Goal: Task Accomplishment & Management: Manage account settings

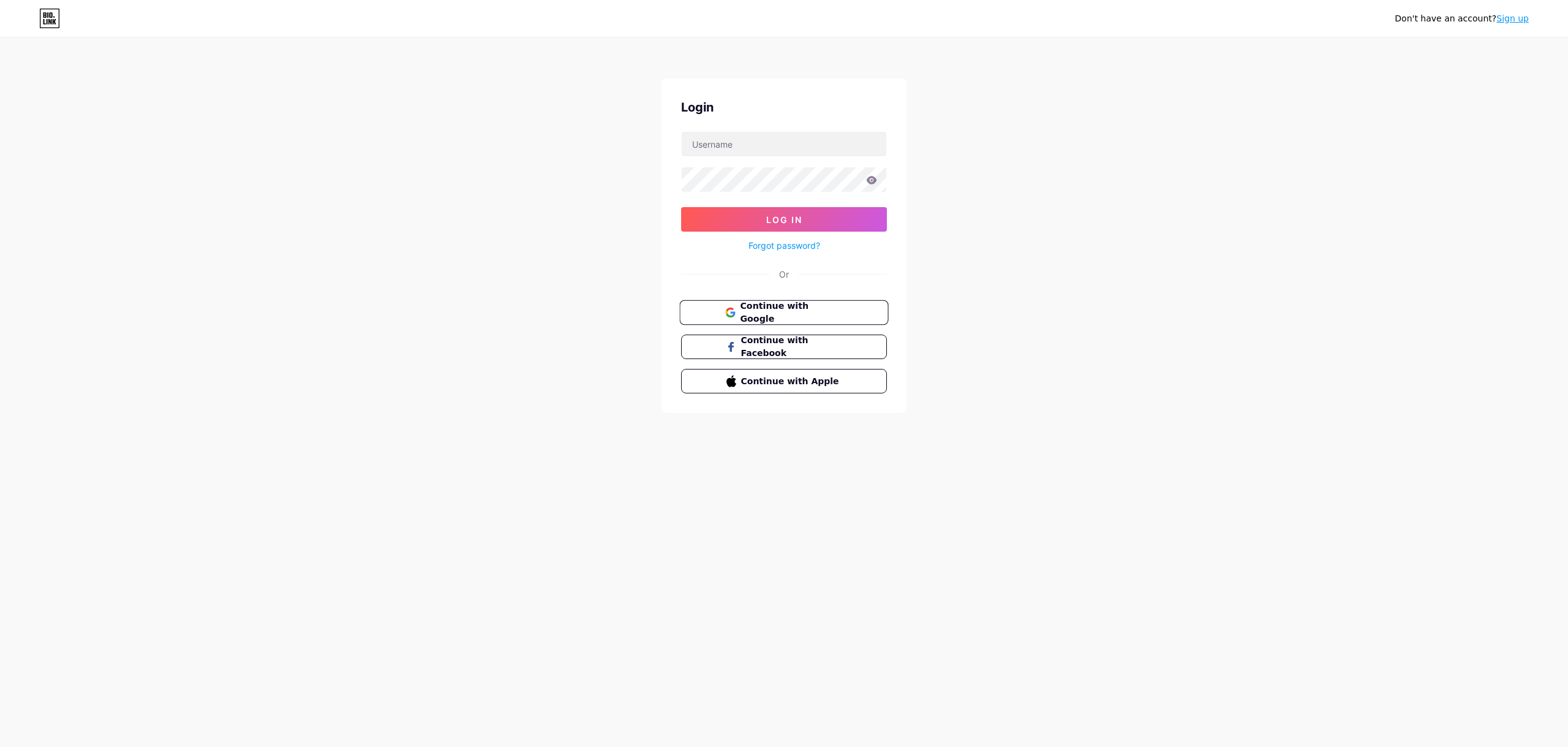
click at [779, 312] on span "Continue with Google" at bounding box center [791, 312] width 102 height 26
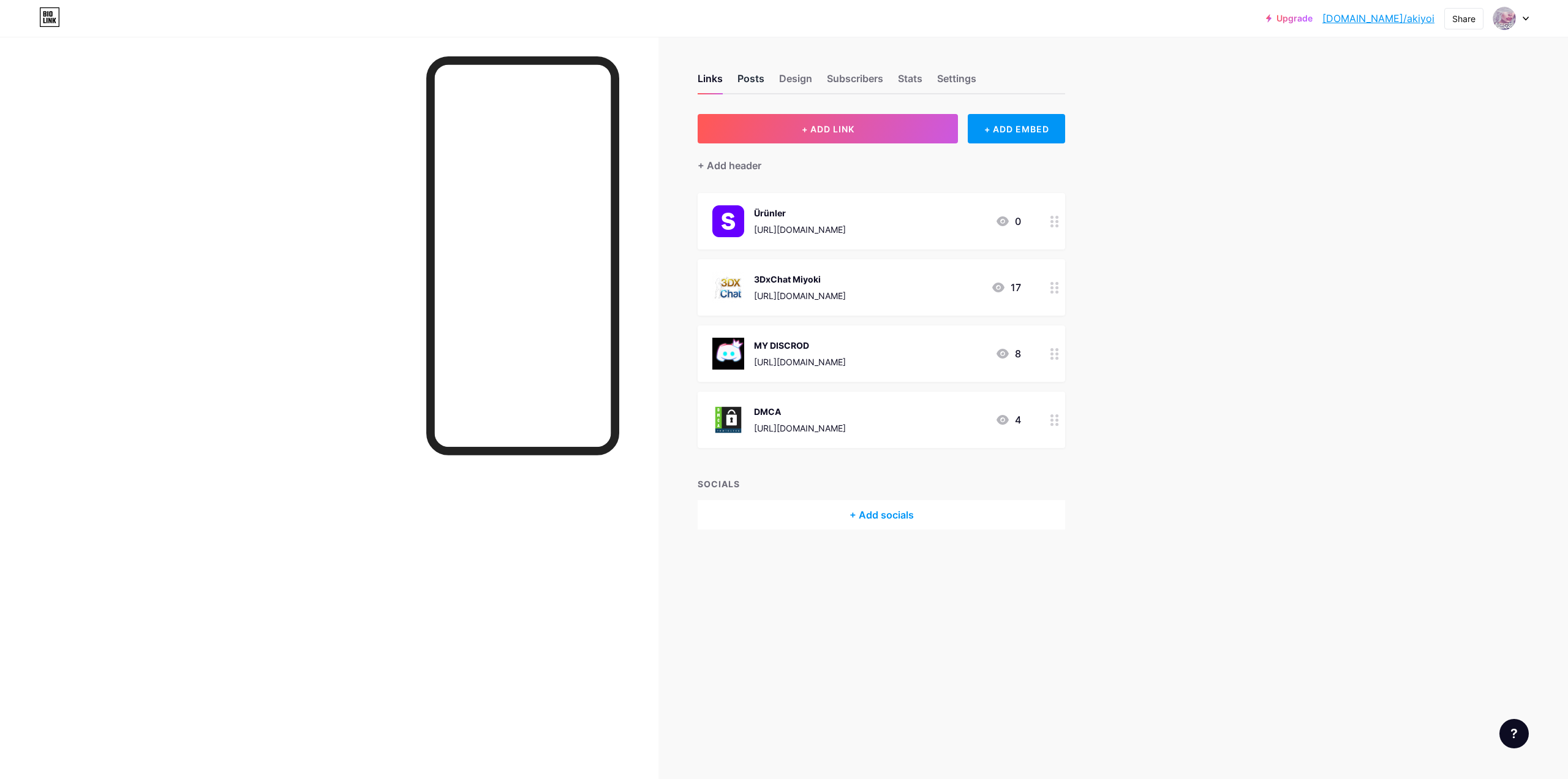
click at [754, 86] on div "Posts" at bounding box center [751, 82] width 27 height 22
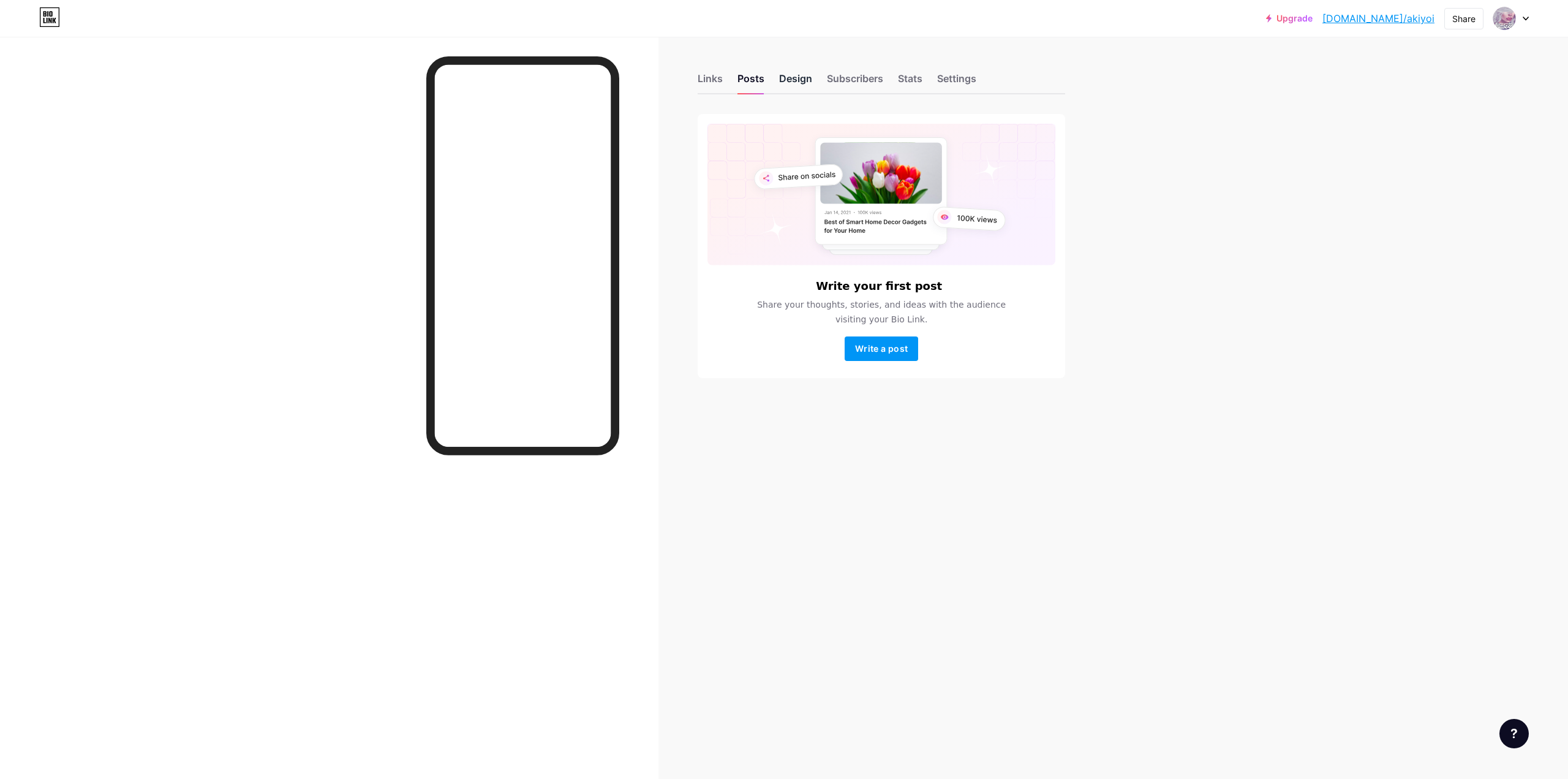
click at [806, 84] on div "Design" at bounding box center [796, 82] width 33 height 22
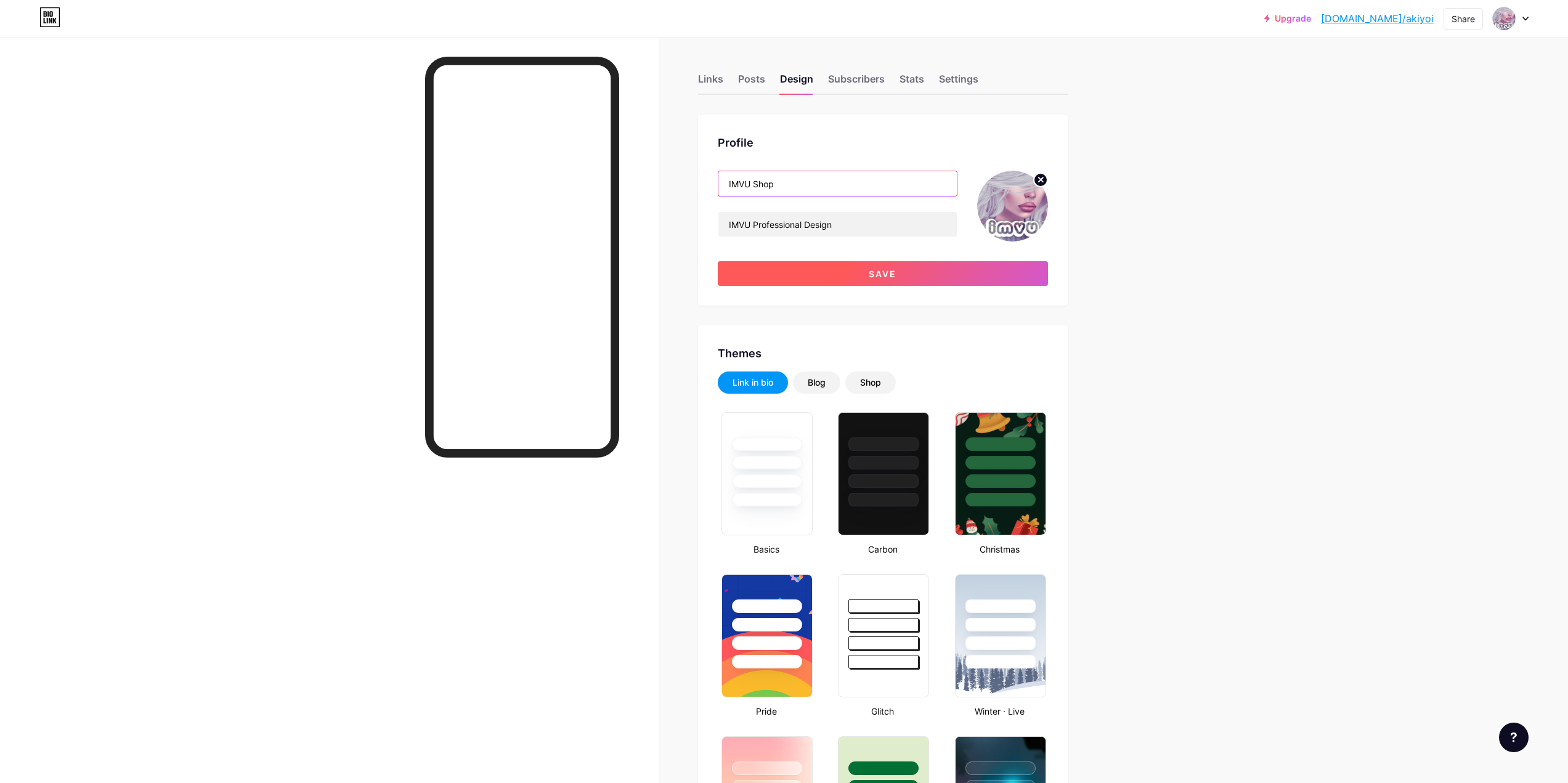
type input "IMVU Shop"
click at [841, 277] on button "Save" at bounding box center [883, 274] width 330 height 25
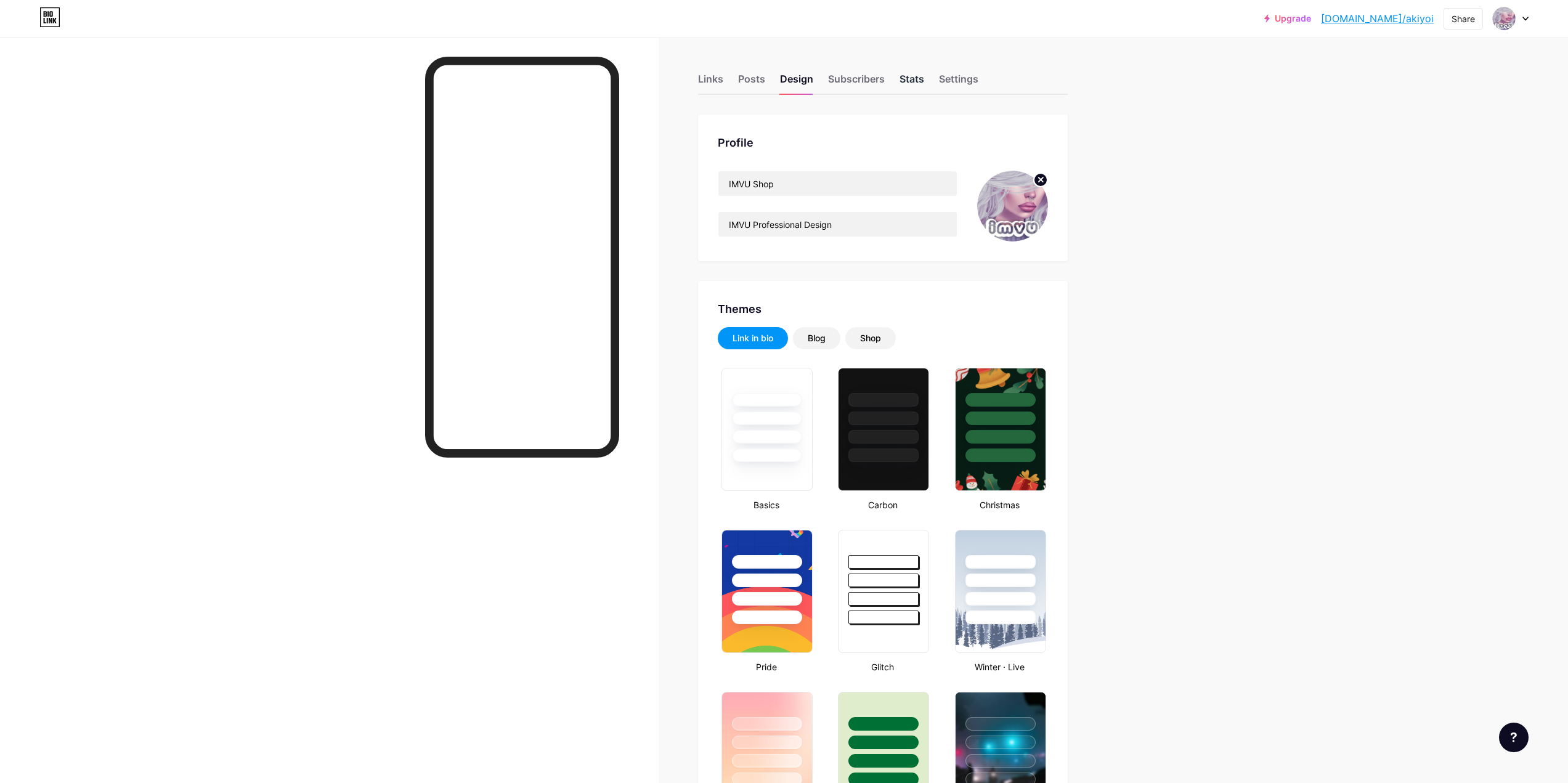
click at [919, 82] on div "Stats" at bounding box center [911, 82] width 25 height 22
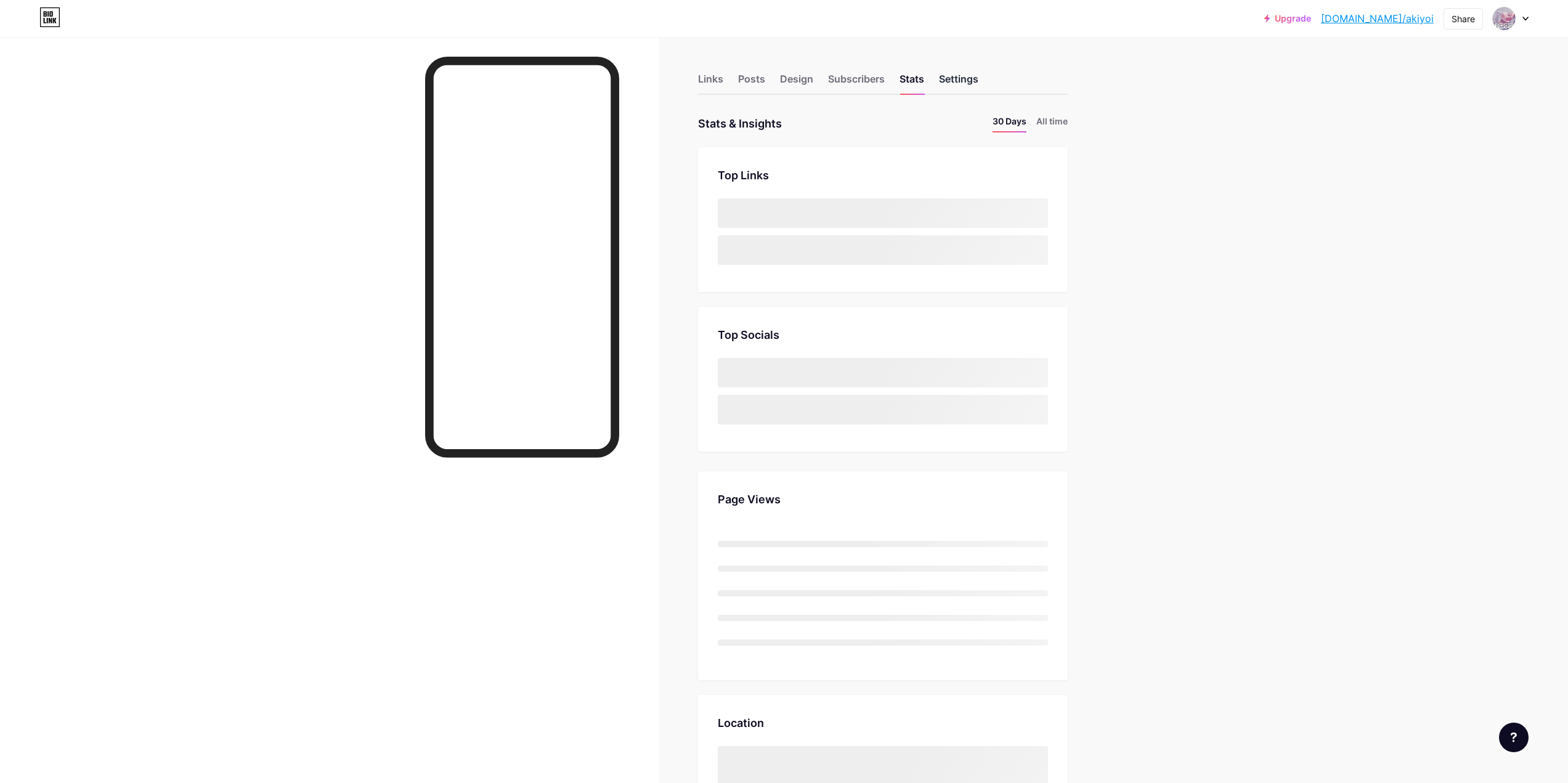
click at [972, 82] on div "Settings" at bounding box center [958, 82] width 39 height 22
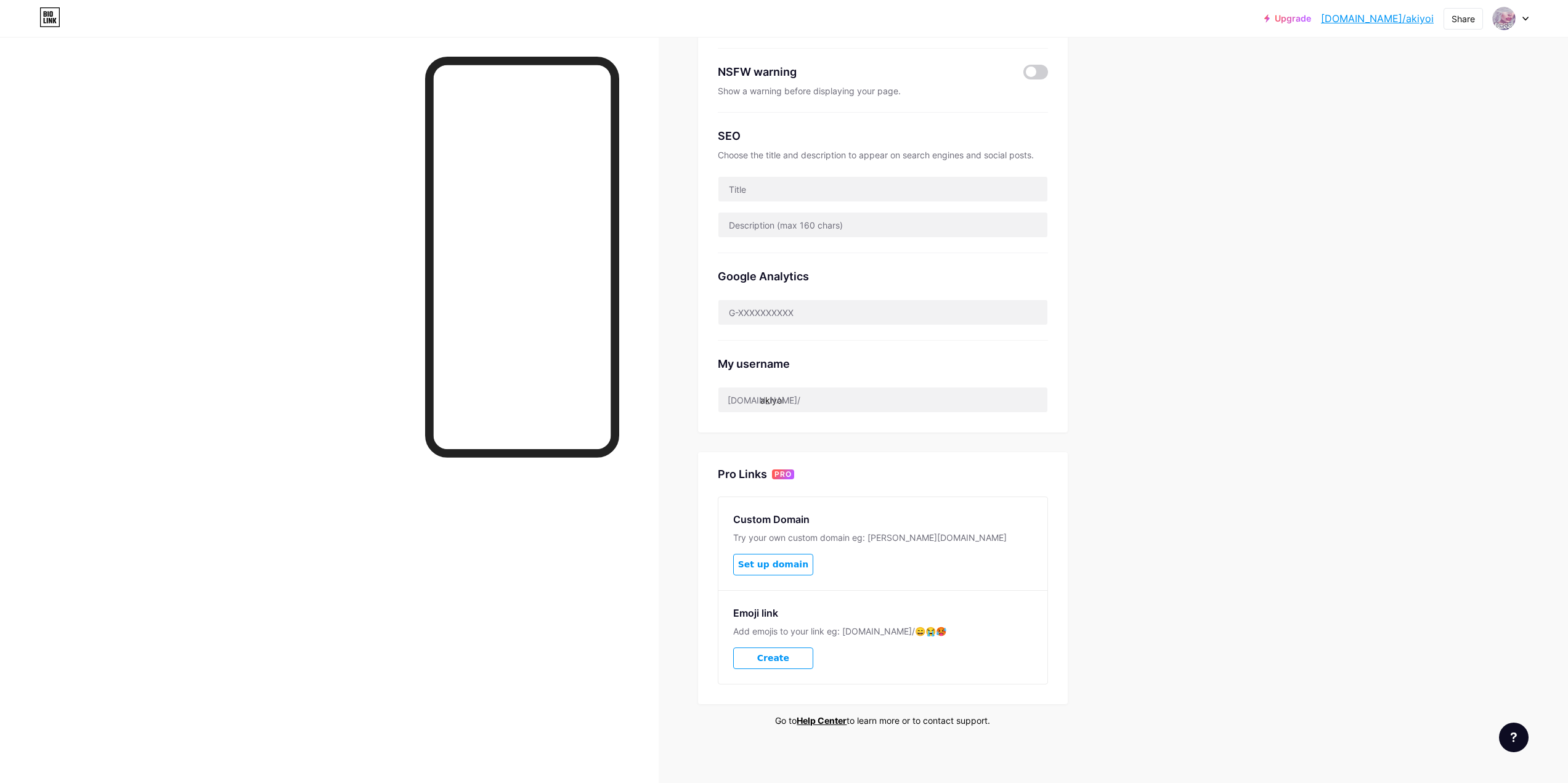
scroll to position [189, 0]
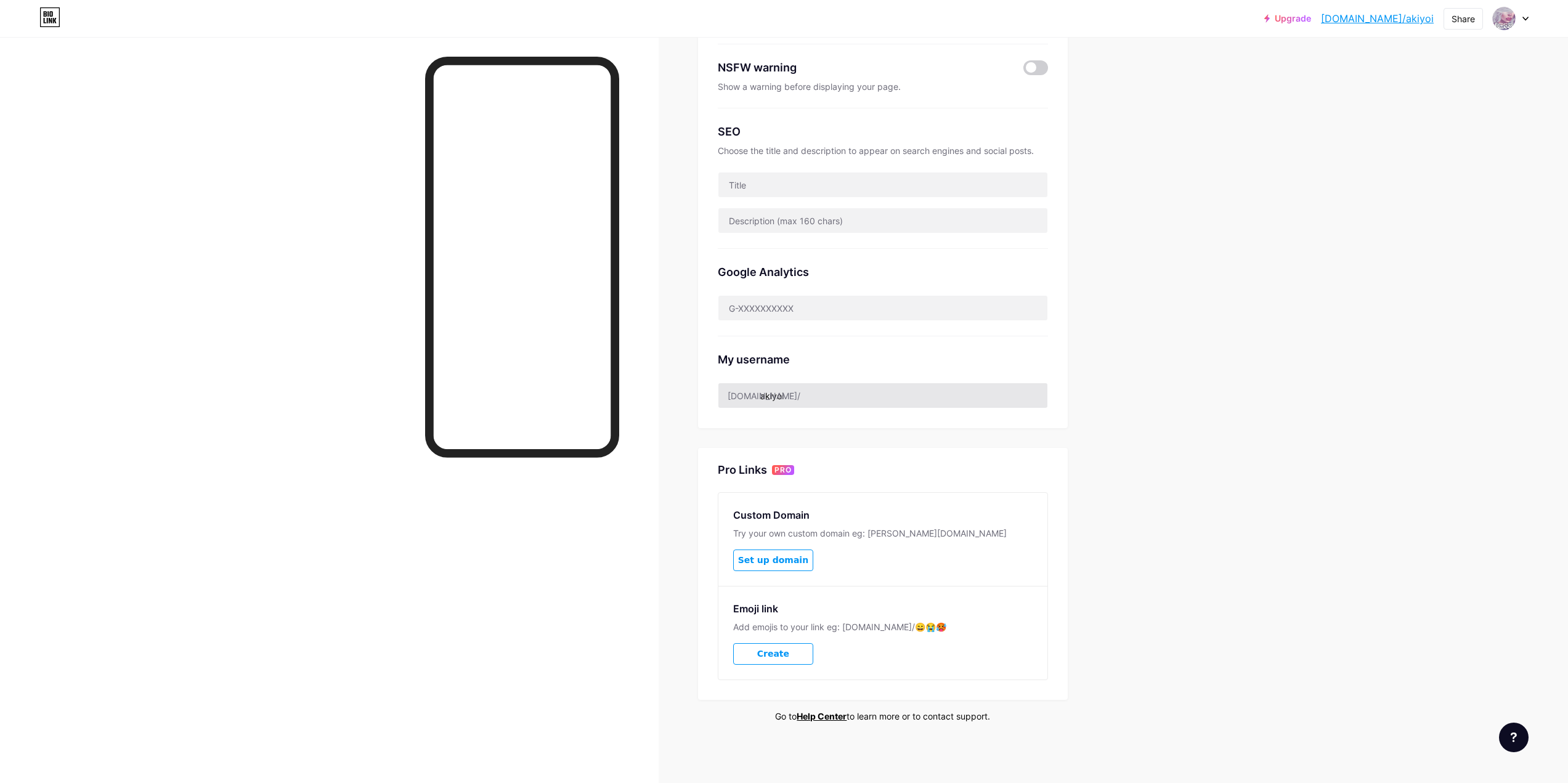
click at [807, 406] on div "Preferred link This is an aesthetic choice. Both links are usable. [DOMAIN_NAME…" at bounding box center [883, 177] width 370 height 503
drag, startPoint x: 807, startPoint y: 400, endPoint x: 758, endPoint y: 401, distance: 49.0
click at [758, 401] on input "akiyoi" at bounding box center [883, 395] width 329 height 25
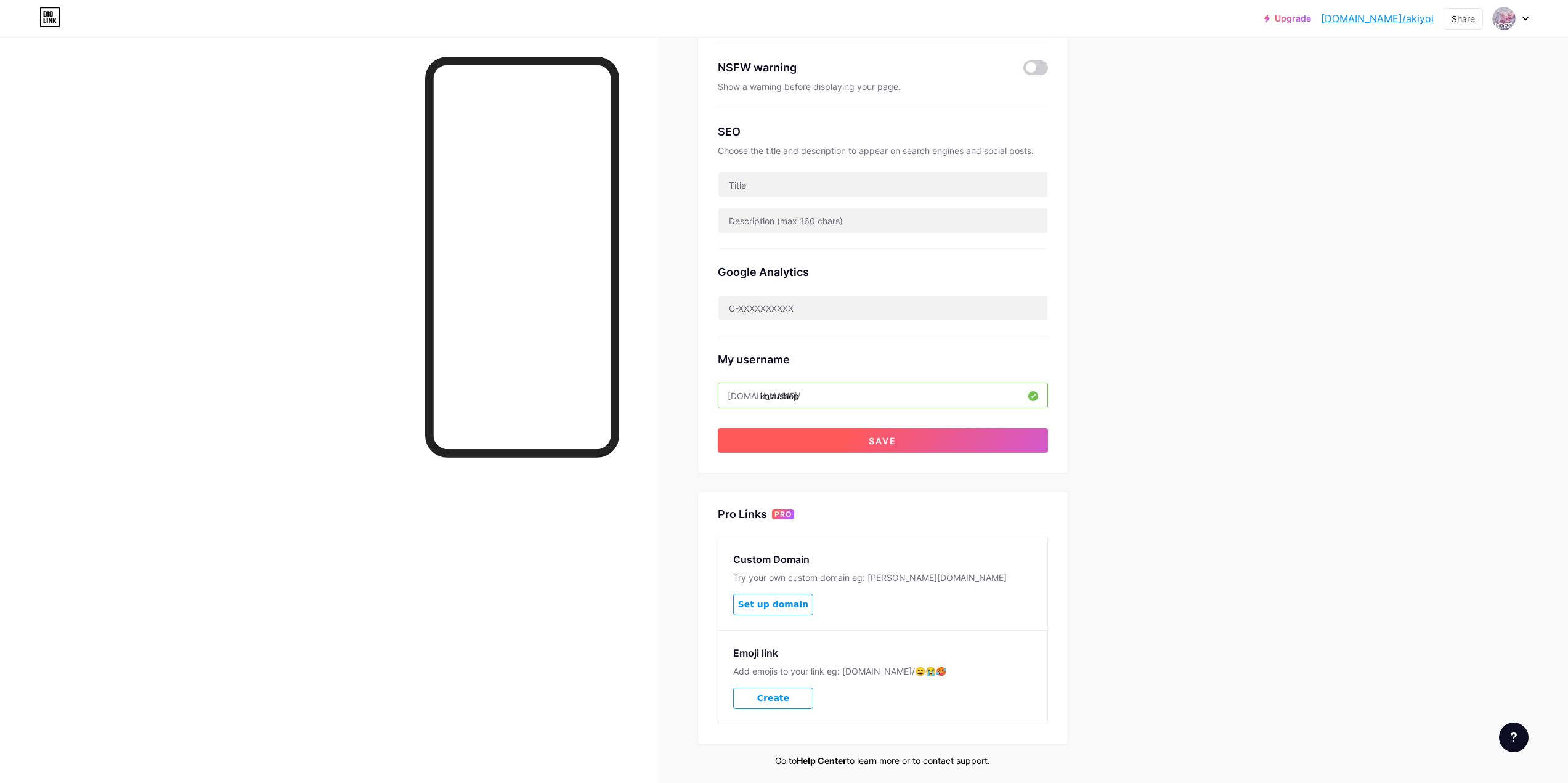
type input "imvushop"
click at [876, 433] on button "Save" at bounding box center [883, 440] width 330 height 25
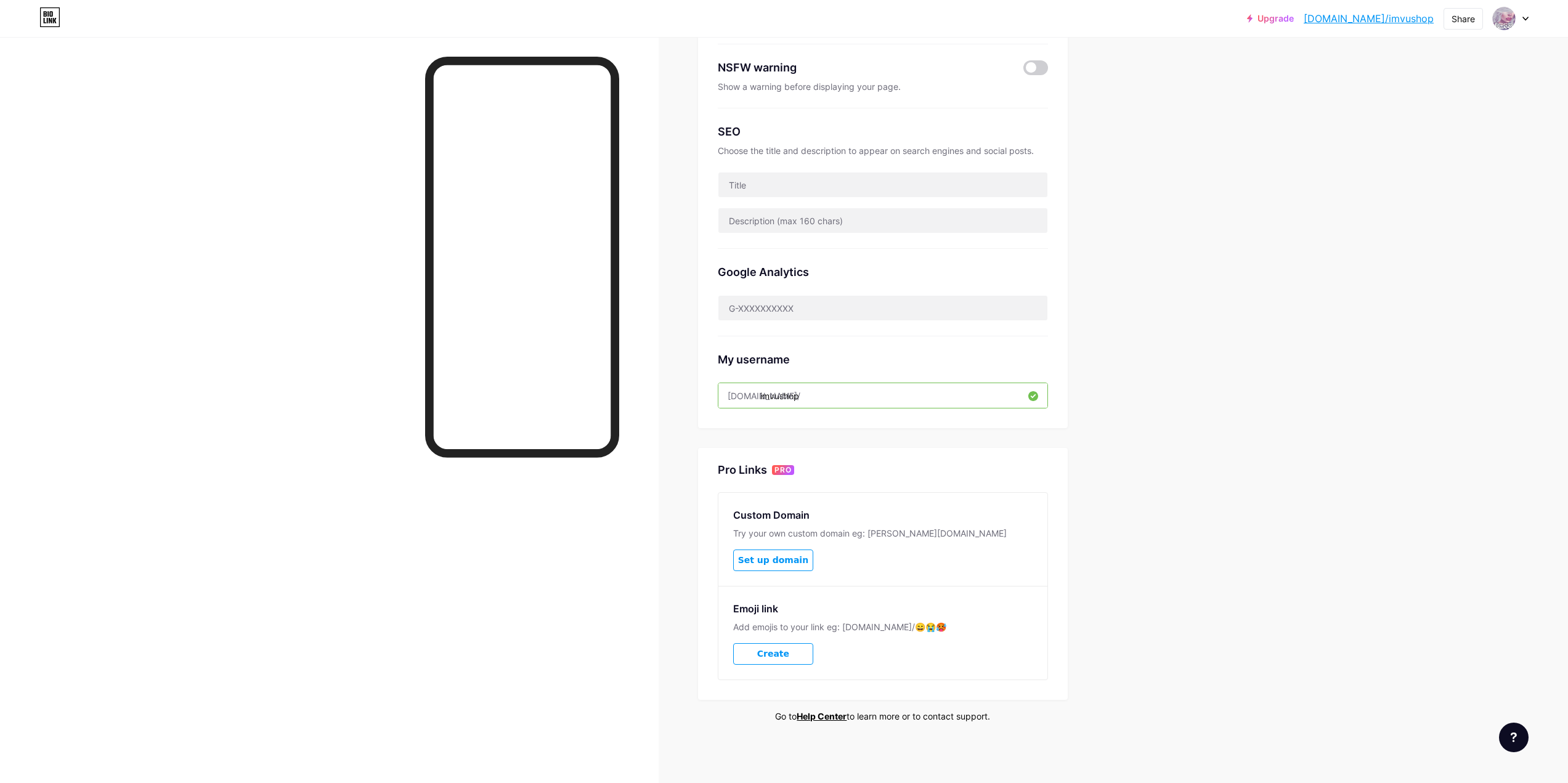
click at [820, 392] on input "imvushop" at bounding box center [883, 395] width 329 height 25
click at [1382, 18] on link "[DOMAIN_NAME]/imvushop" at bounding box center [1369, 18] width 130 height 15
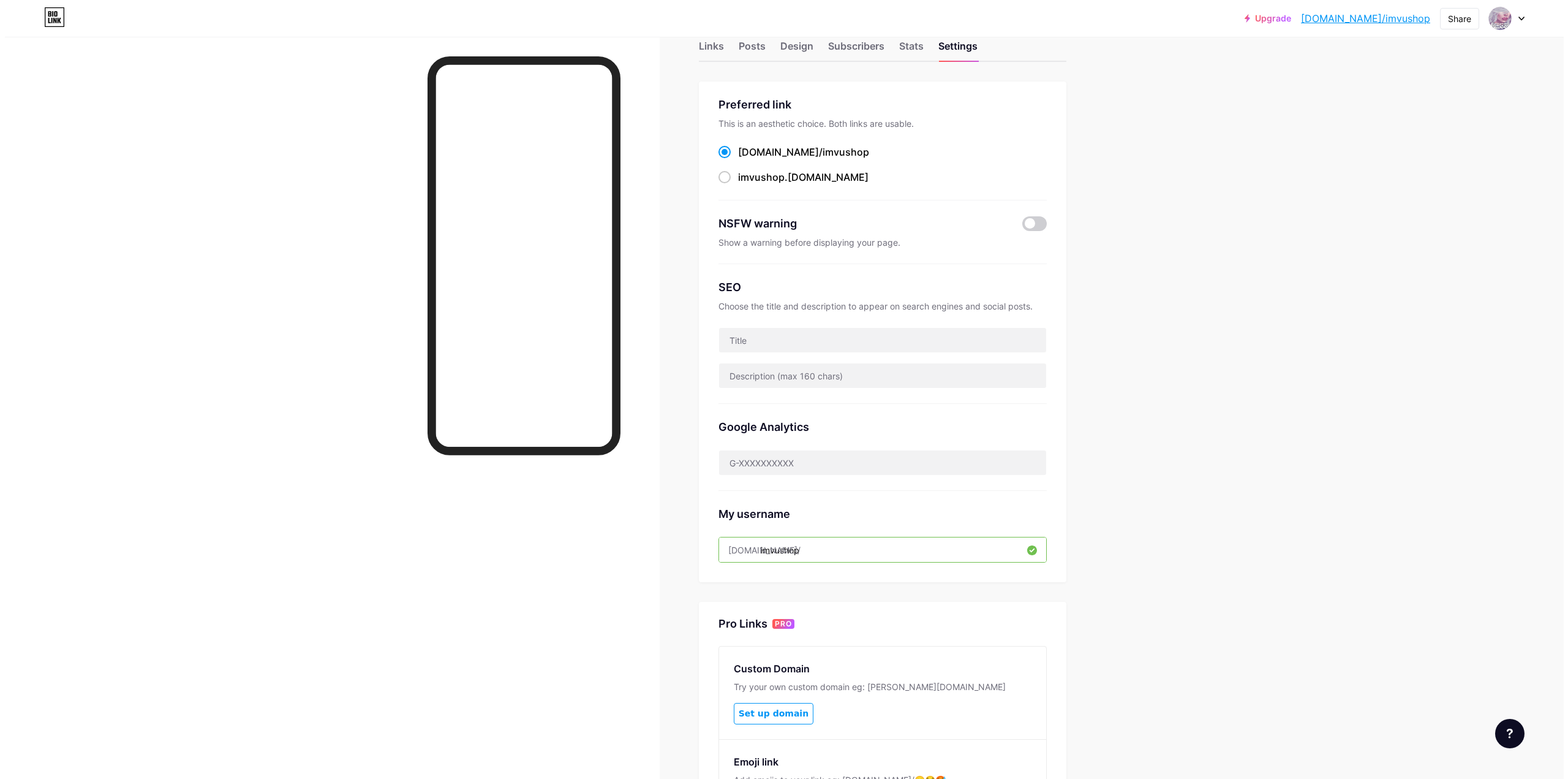
scroll to position [0, 0]
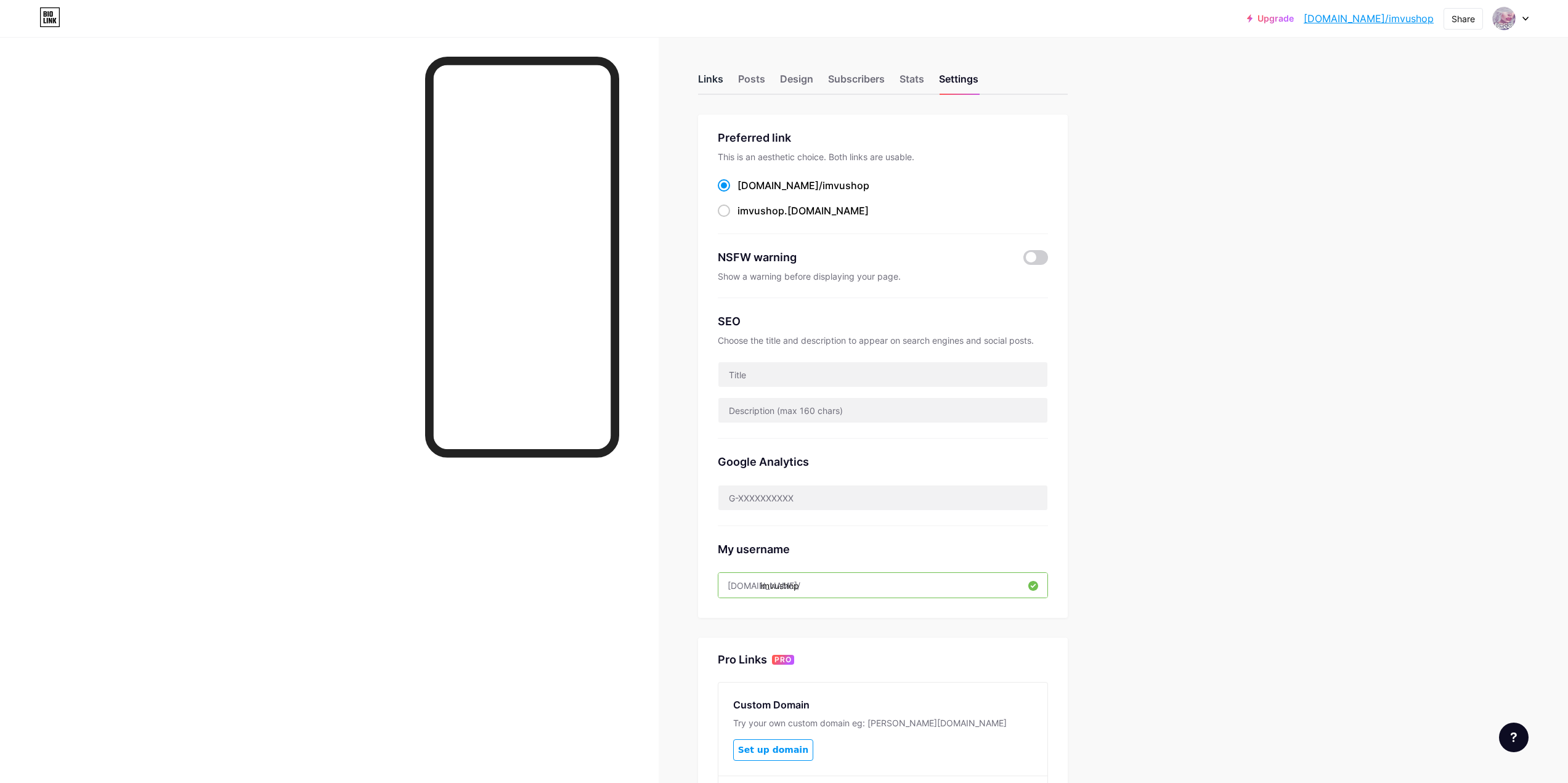
click at [721, 80] on div "Links" at bounding box center [711, 82] width 26 height 22
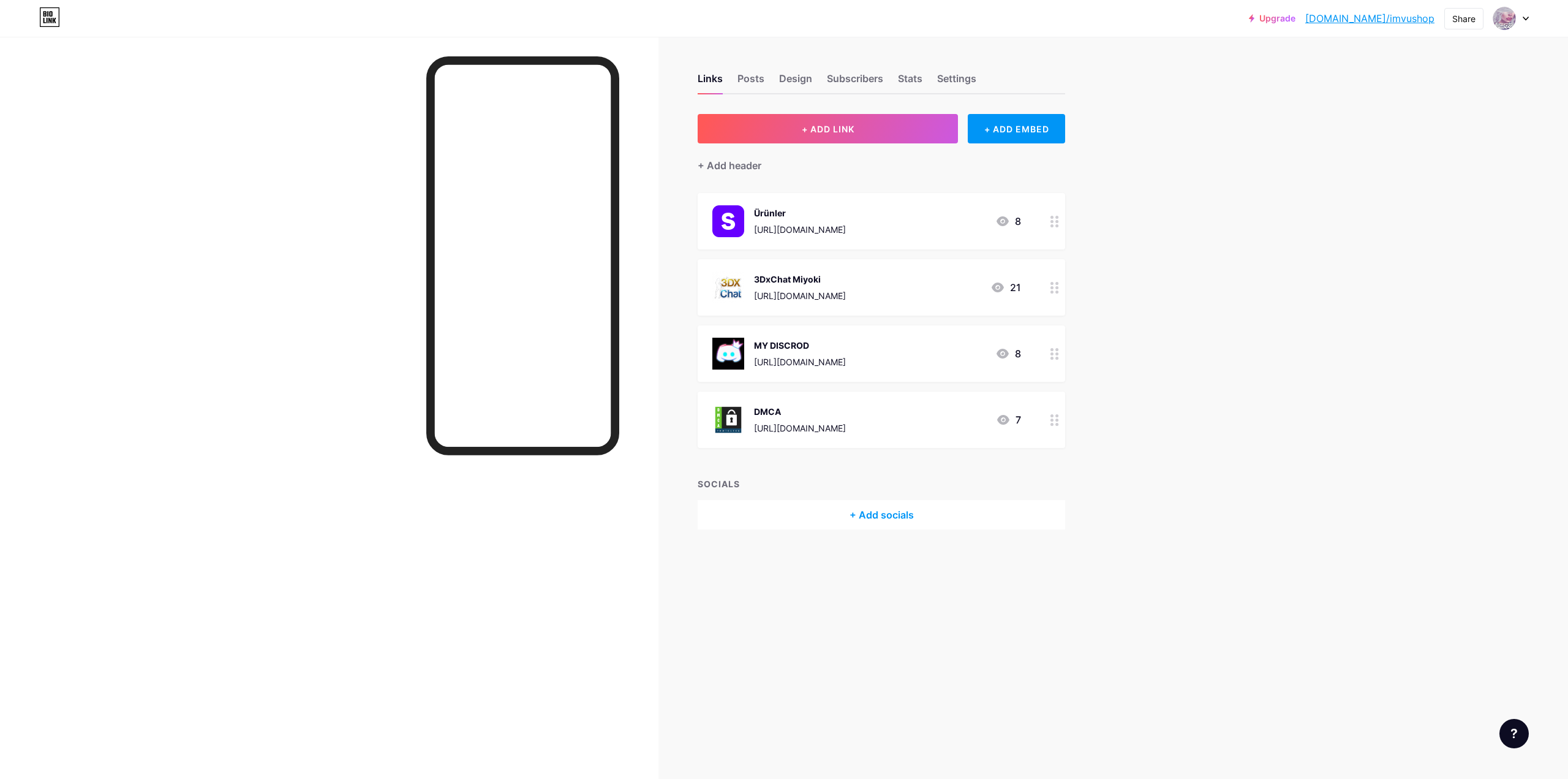
click at [895, 511] on div "+ Add socials" at bounding box center [881, 515] width 367 height 29
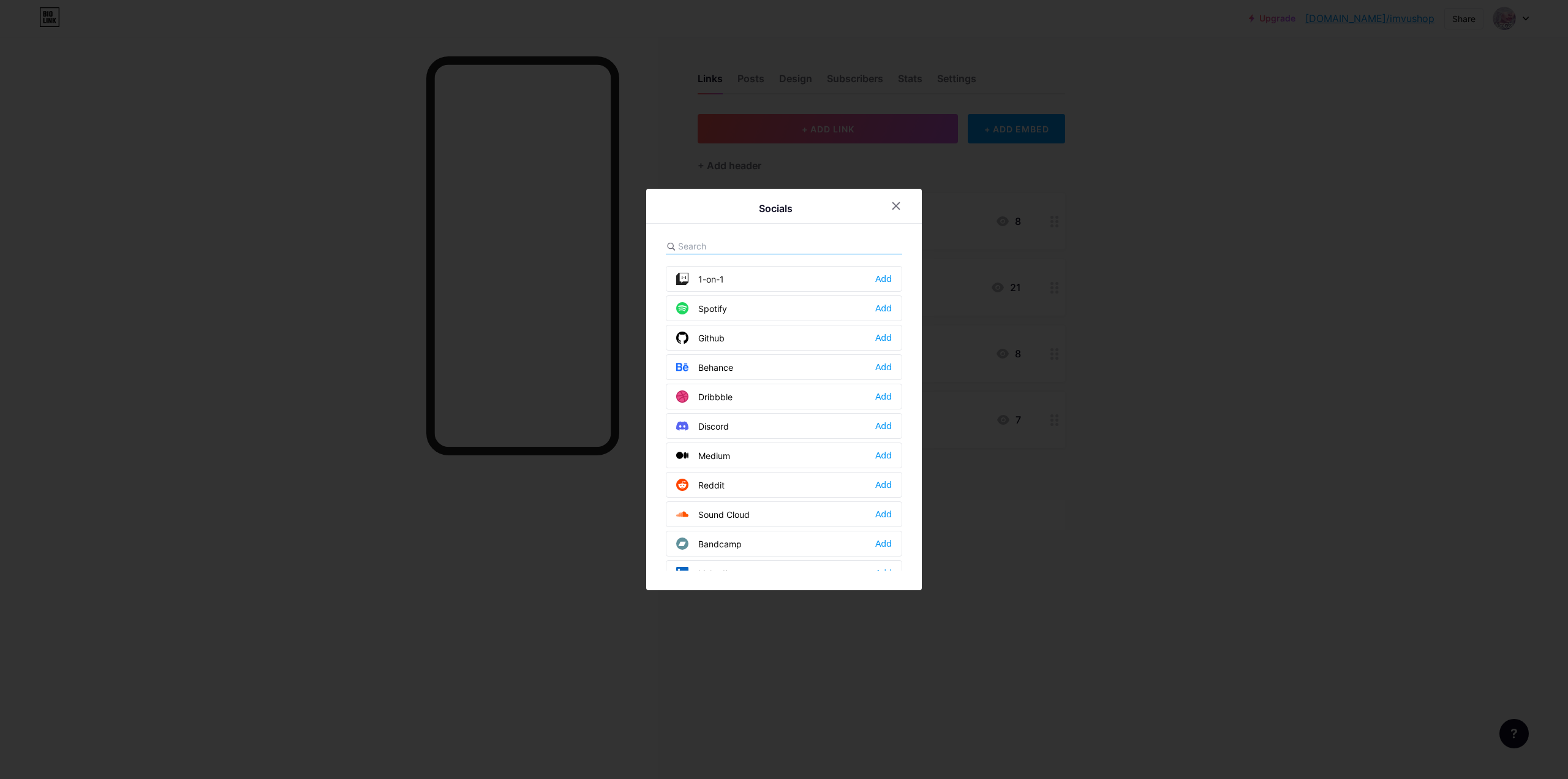
scroll to position [307, 0]
click at [1203, 300] on div at bounding box center [784, 390] width 1568 height 779
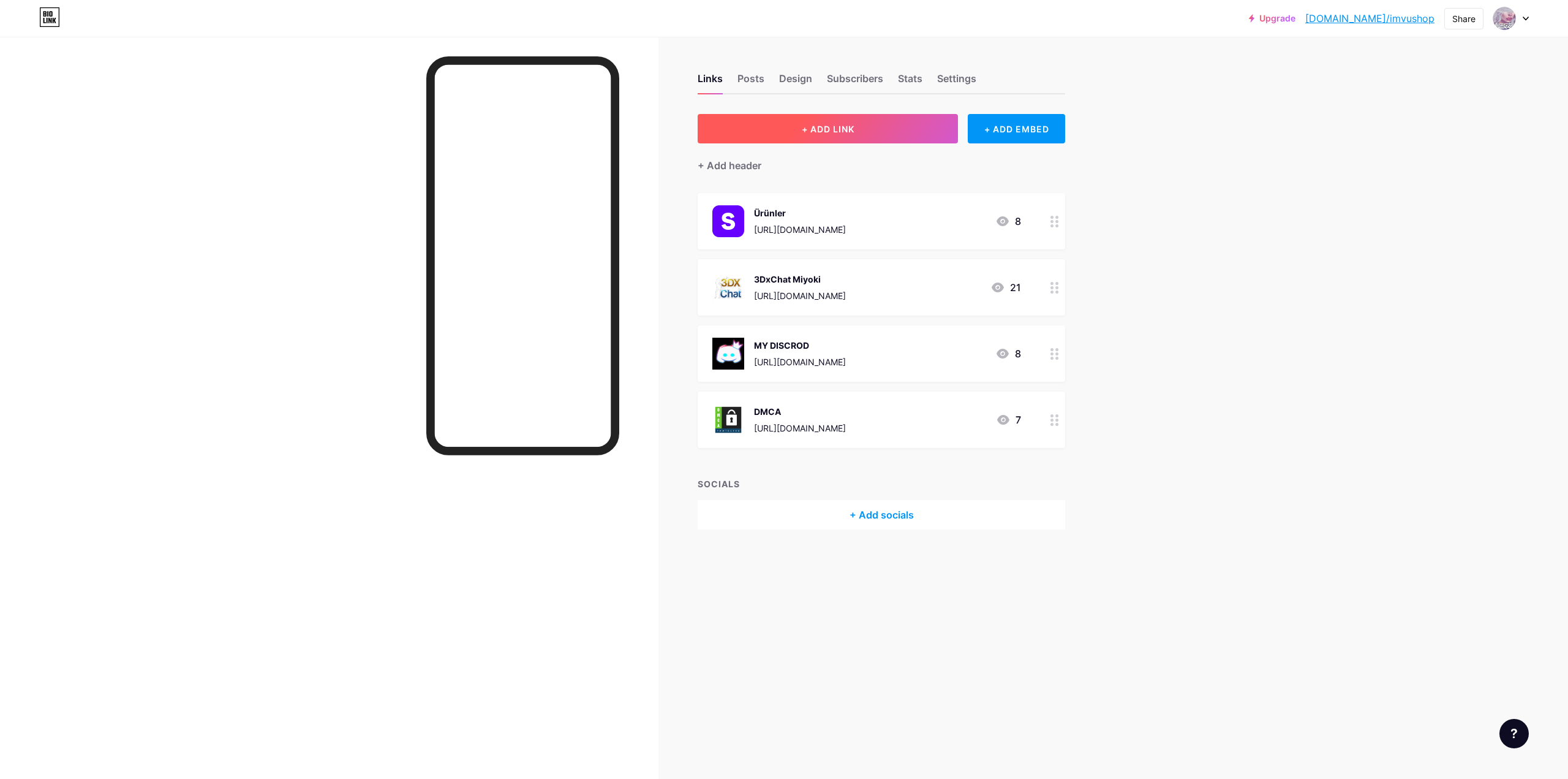
click at [920, 142] on button "+ ADD LINK" at bounding box center [828, 128] width 260 height 29
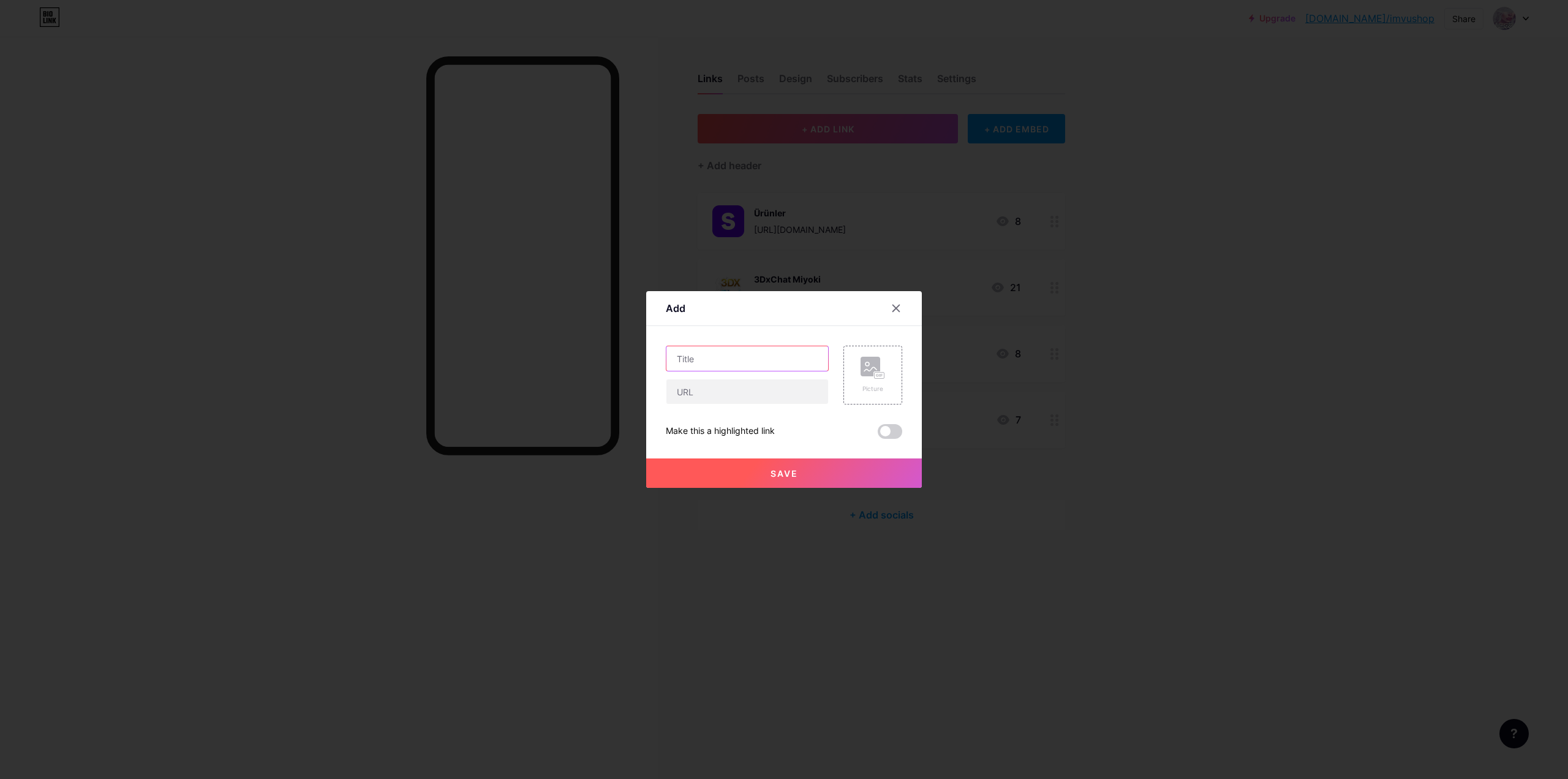
click at [729, 367] on input "text" at bounding box center [748, 359] width 162 height 25
type input "CANLI DESTEK"
click at [731, 384] on input "text" at bounding box center [748, 391] width 162 height 25
paste input "[URL][DOMAIN_NAME]"
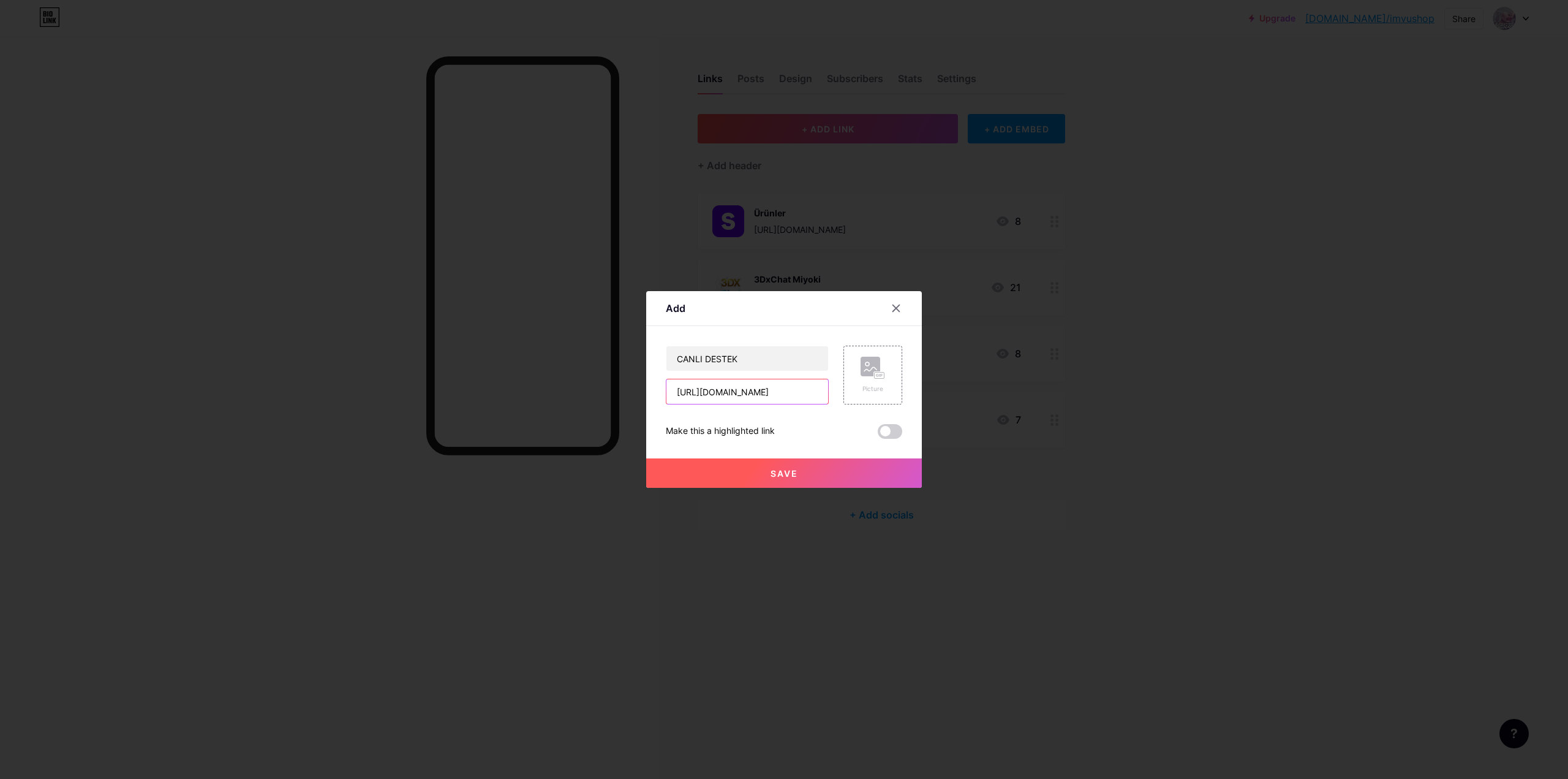
type input "[URL][DOMAIN_NAME]"
click at [864, 365] on rect at bounding box center [870, 367] width 20 height 20
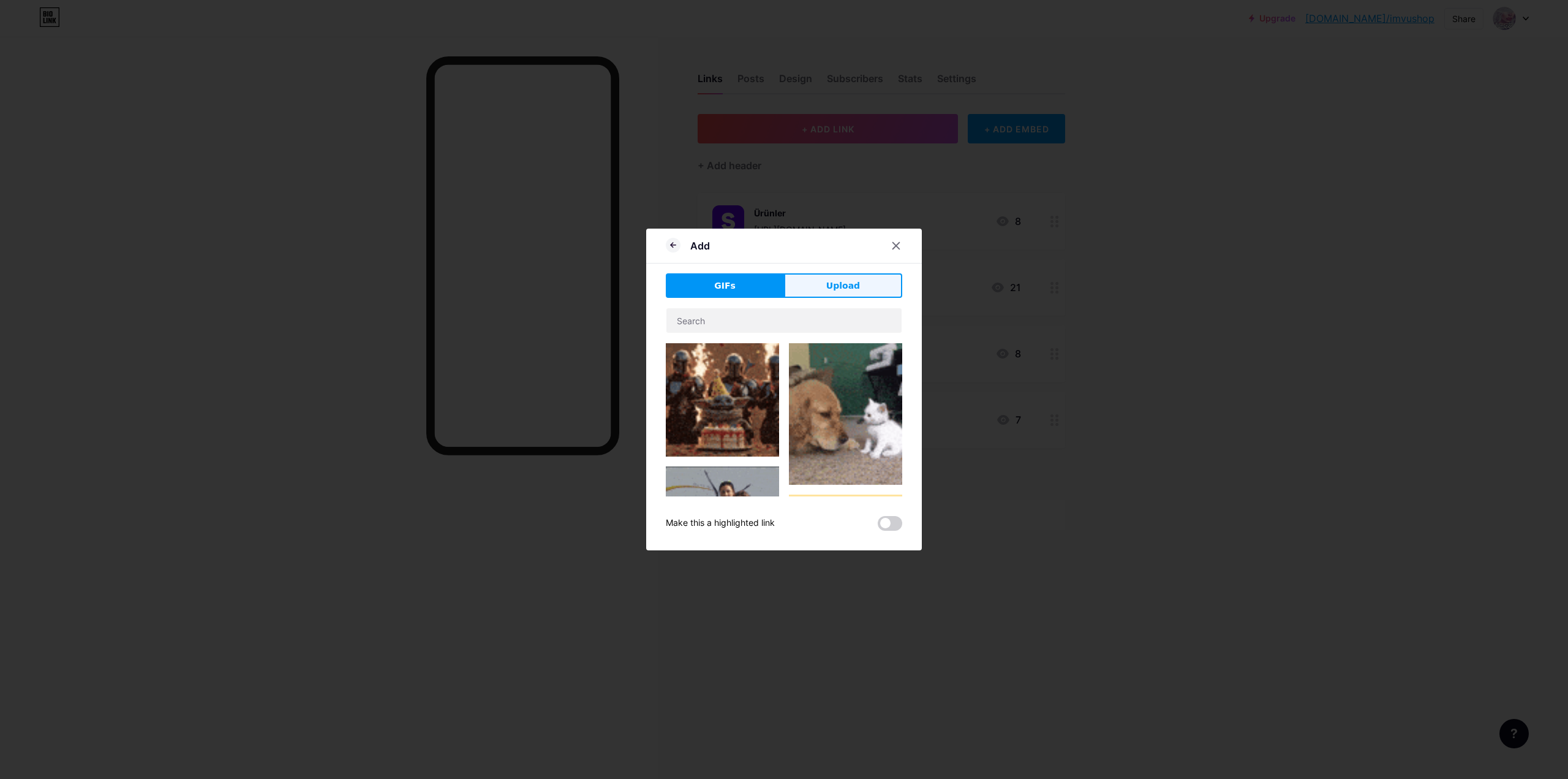
click at [840, 283] on span "Upload" at bounding box center [843, 286] width 34 height 13
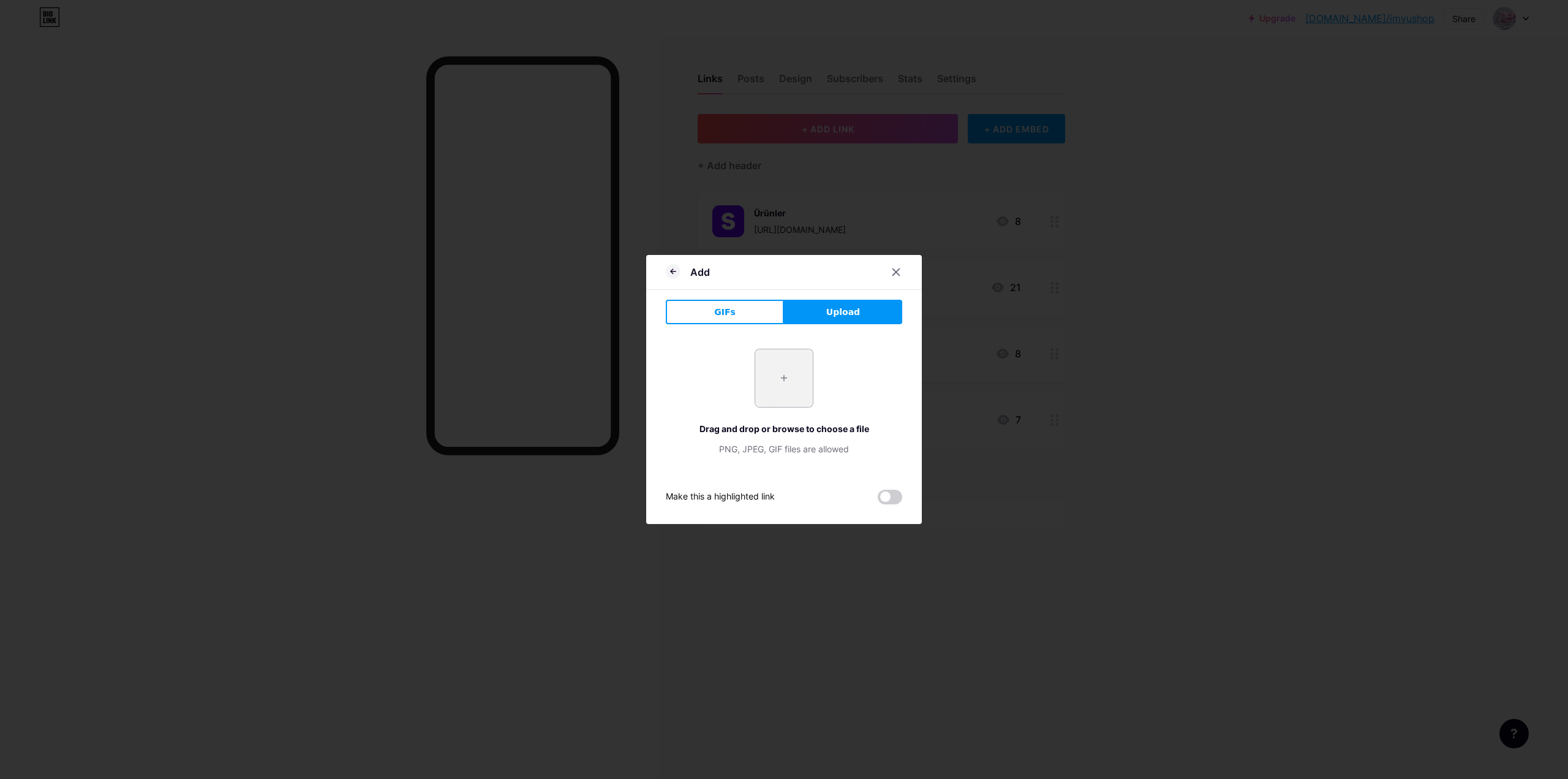
click at [778, 376] on input "file" at bounding box center [783, 378] width 57 height 57
type input "C:\fakepath\Ekran görüntüsü [DATE] 012828.png"
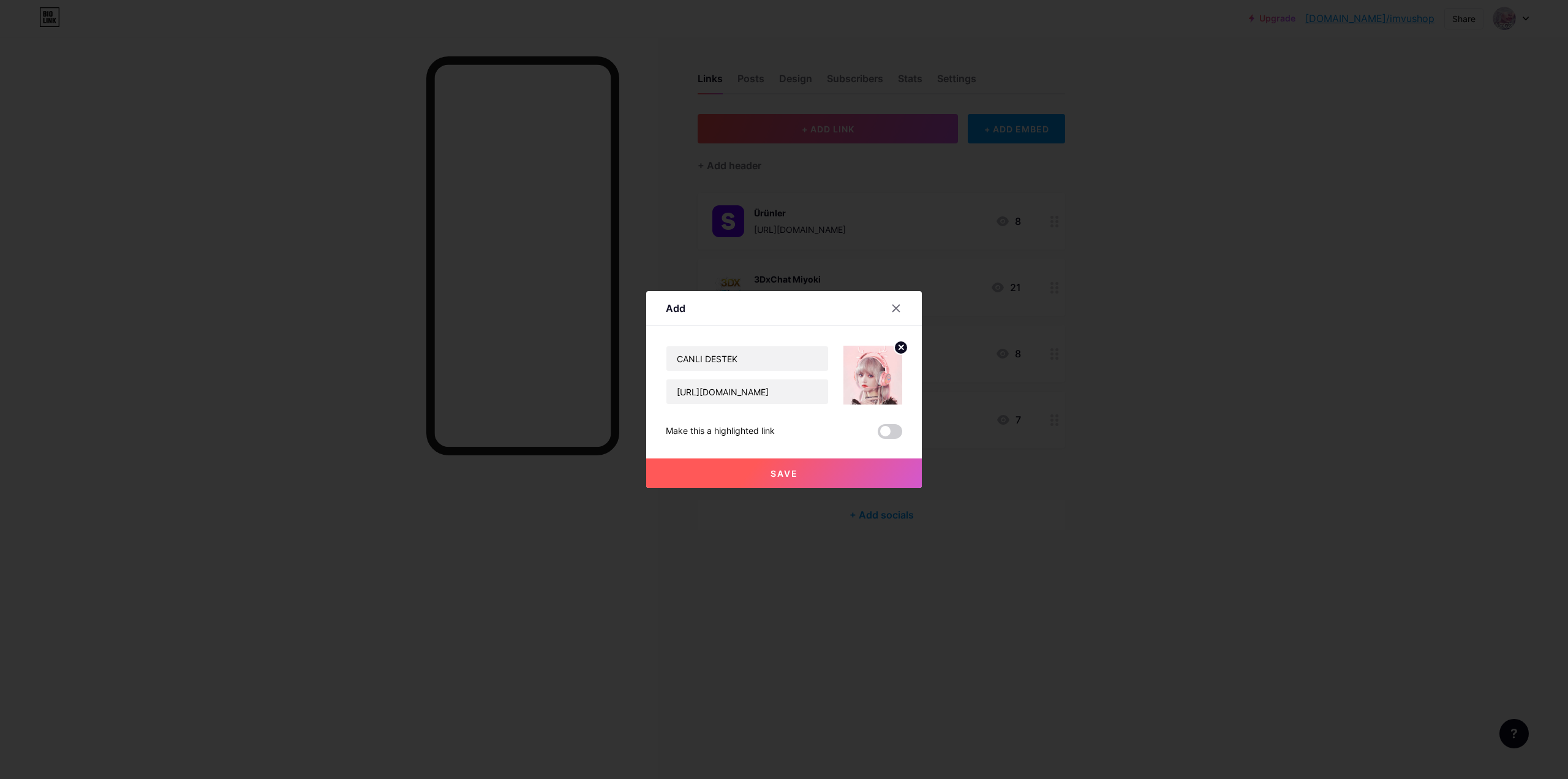
click at [815, 471] on button "Save" at bounding box center [784, 473] width 276 height 29
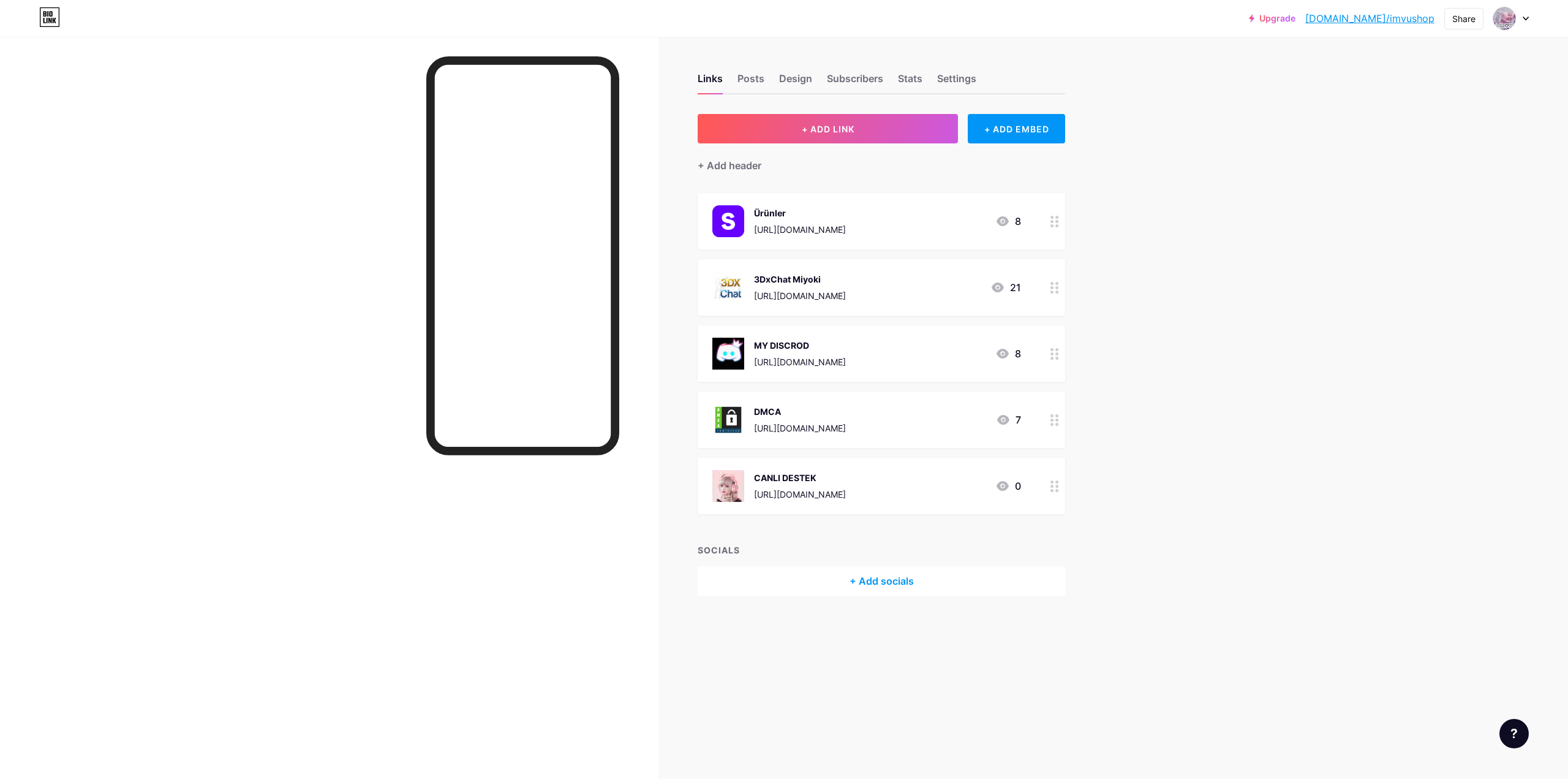
click at [1225, 439] on div "Upgrade [DOMAIN_NAME]/imvush... [DOMAIN_NAME]/imvushop Share Switch accounts IM…" at bounding box center [784, 390] width 1568 height 779
